Goal: Find specific page/section: Find specific page/section

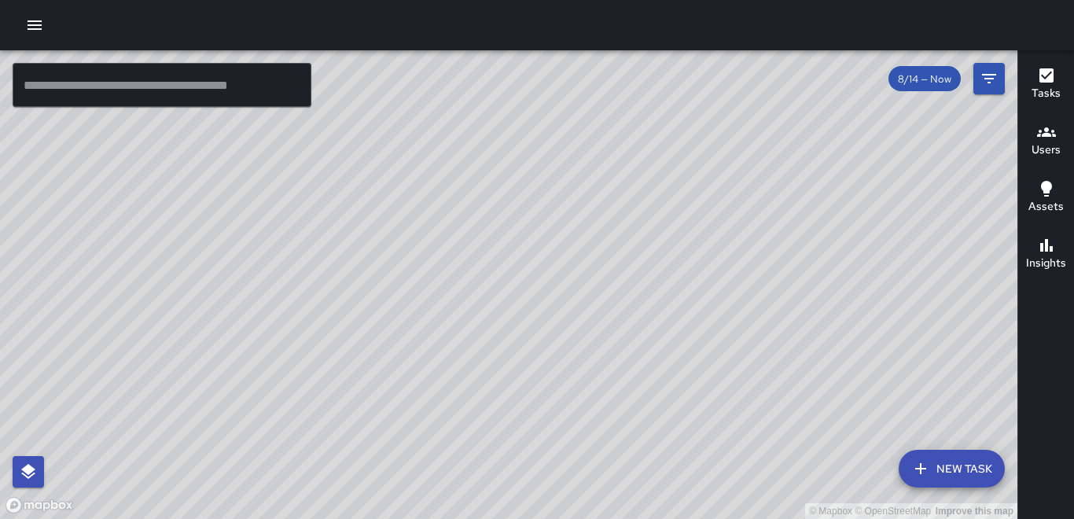
click at [35, 24] on icon "button" at bounding box center [35, 24] width 14 height 9
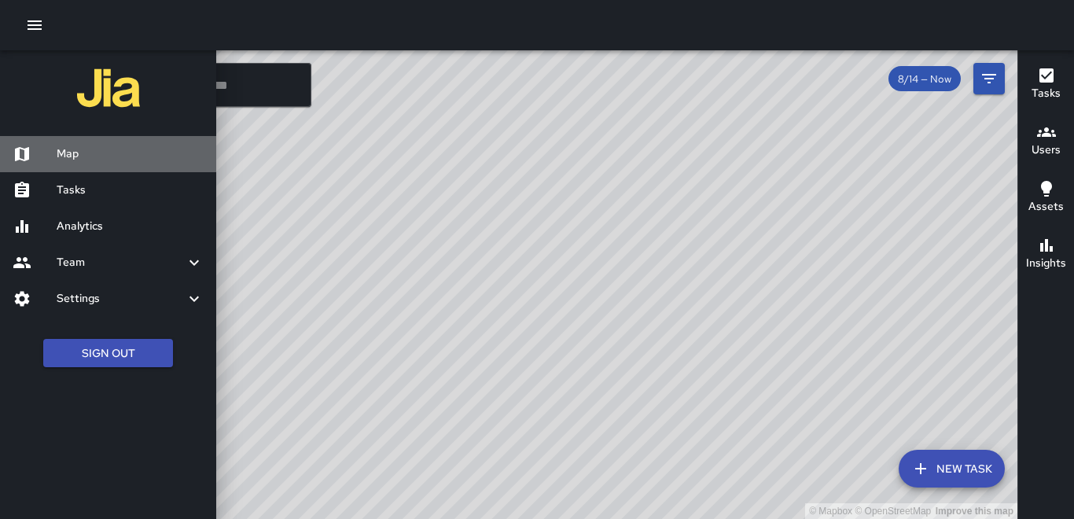
click at [61, 145] on h6 "Map" at bounding box center [130, 153] width 147 height 17
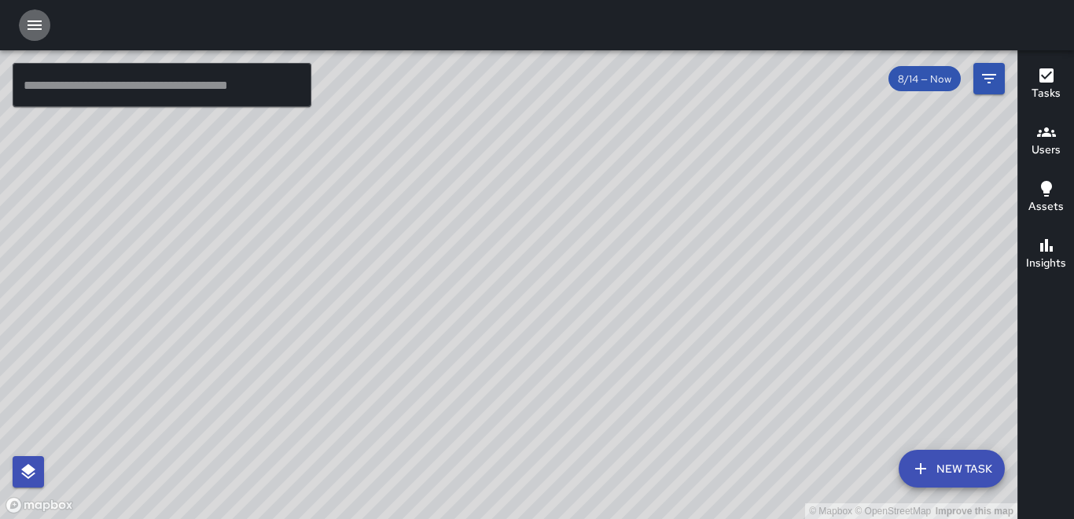
click at [34, 23] on icon "button" at bounding box center [34, 25] width 19 height 19
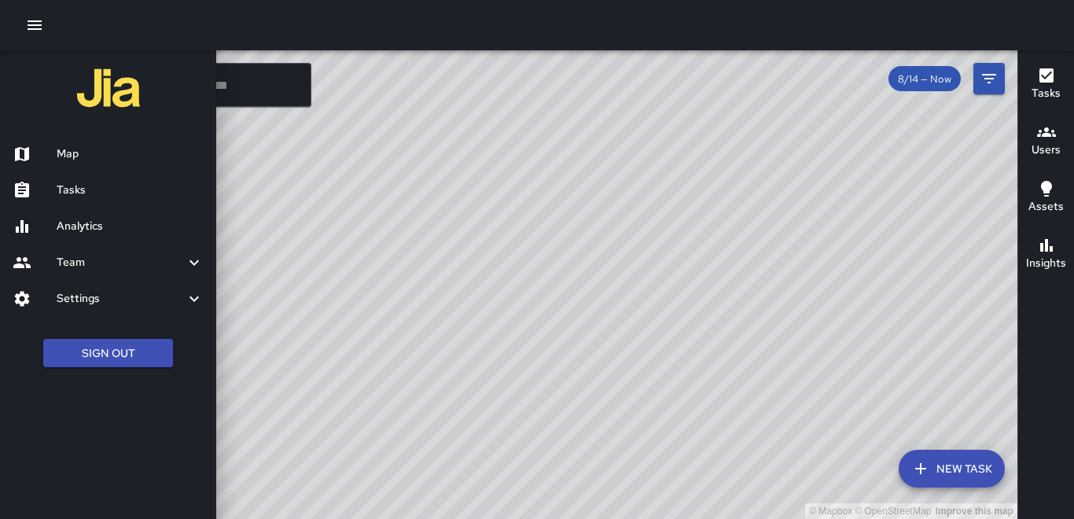
click at [94, 192] on h6 "Tasks" at bounding box center [130, 190] width 147 height 17
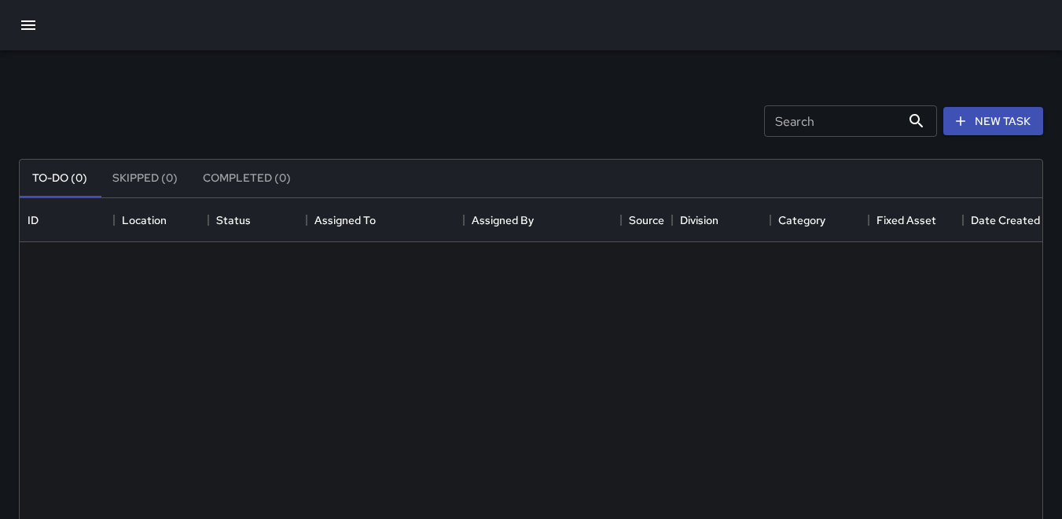
scroll to position [654, 1011]
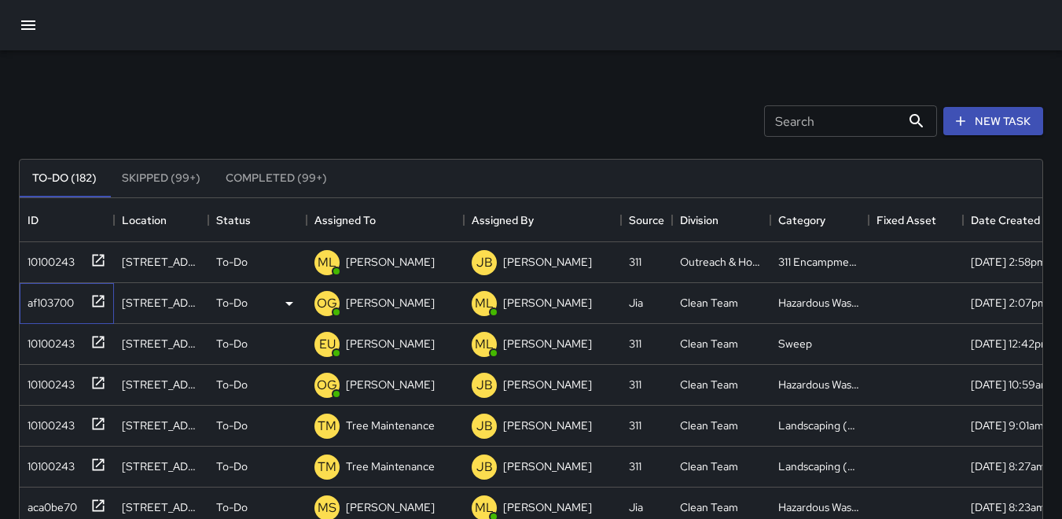
click at [35, 295] on div "af103700" at bounding box center [47, 300] width 53 height 22
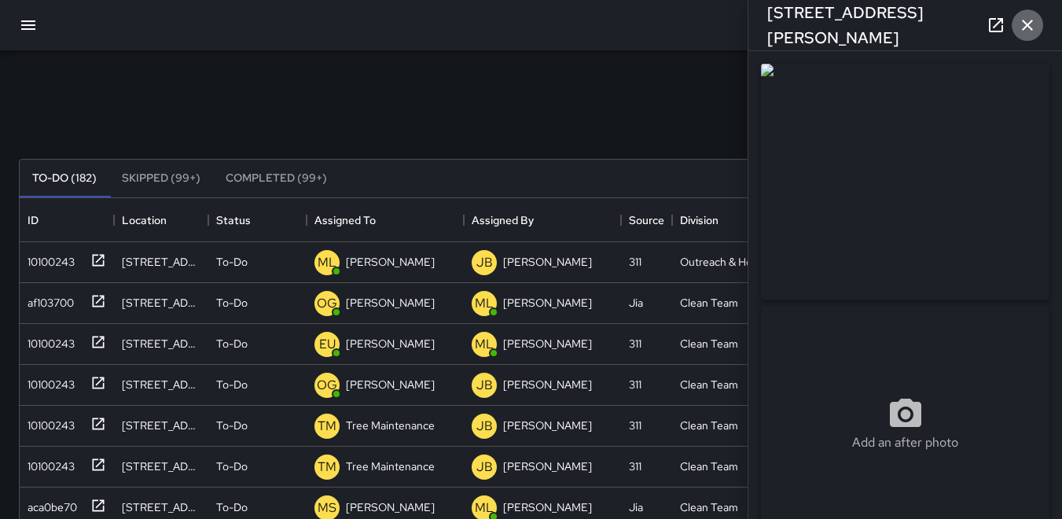
click at [517, 14] on button "button" at bounding box center [1027, 24] width 31 height 31
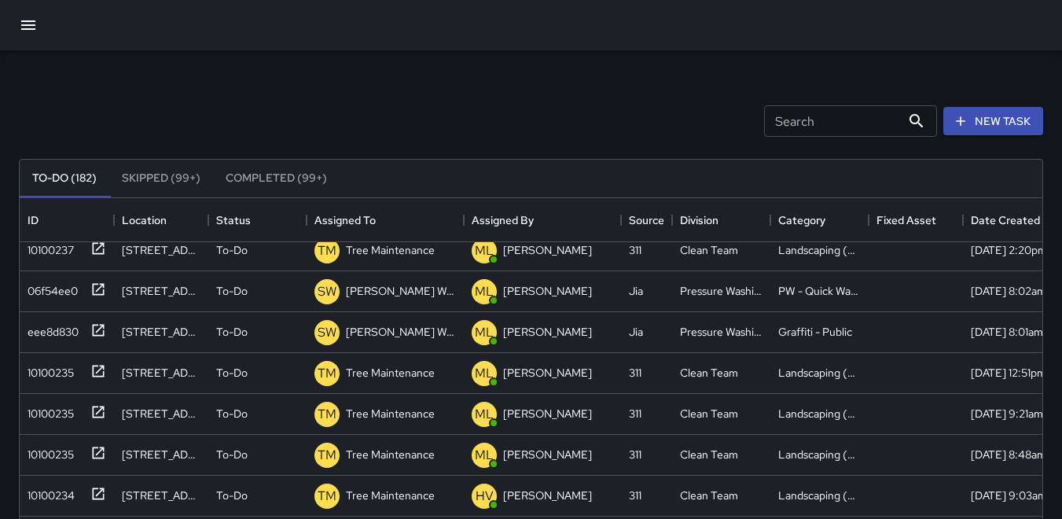
scroll to position [2988, 0]
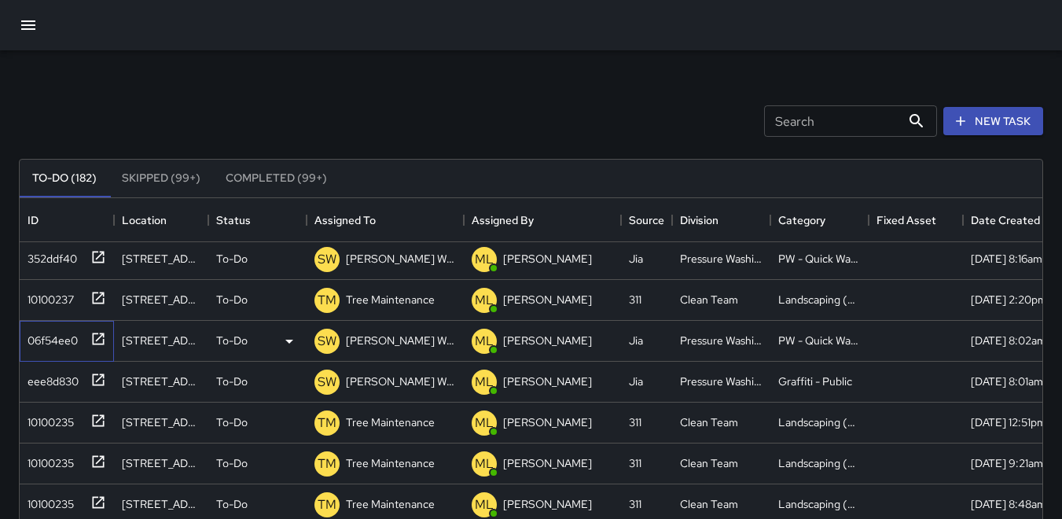
click at [62, 337] on div "06f54ee0" at bounding box center [49, 337] width 57 height 22
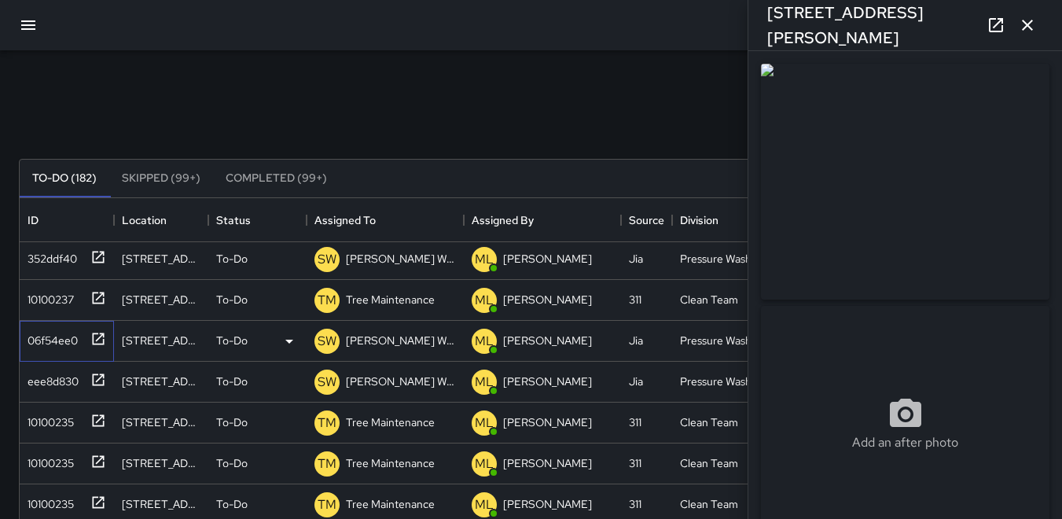
type input "**********"
click at [517, 28] on icon "button" at bounding box center [1027, 25] width 19 height 19
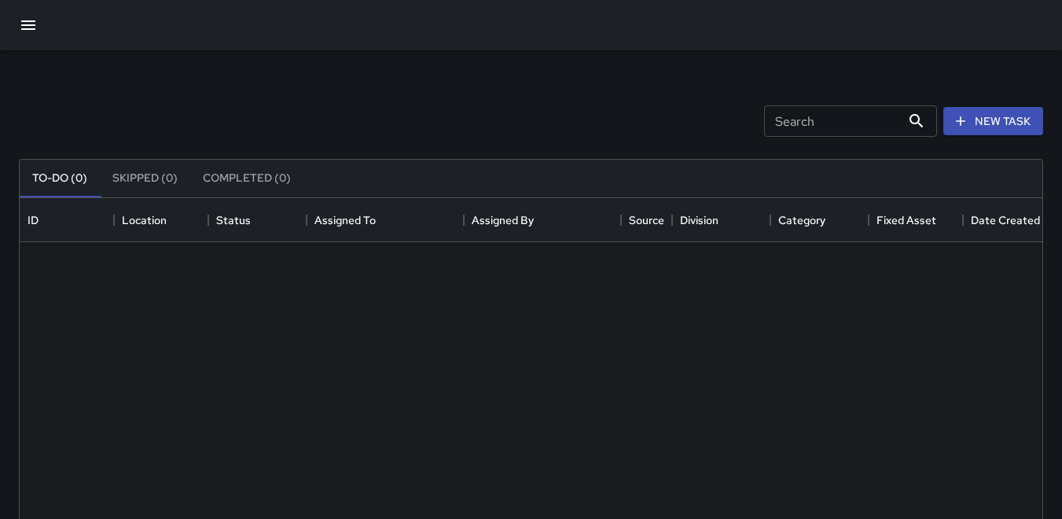
scroll to position [654, 1011]
